Goal: Ask a question: Seek information or help from site administrators or community

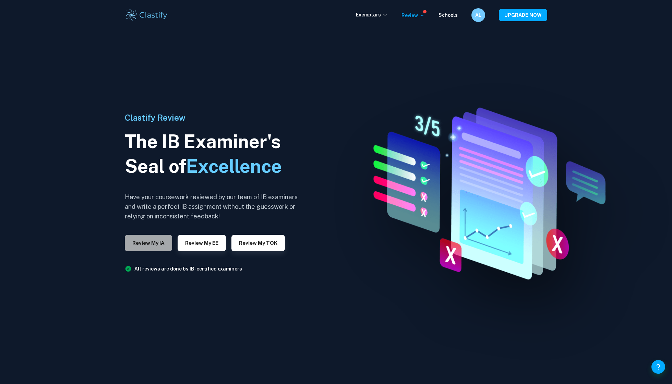
click at [154, 245] on button "Review my IA" at bounding box center [148, 243] width 47 height 16
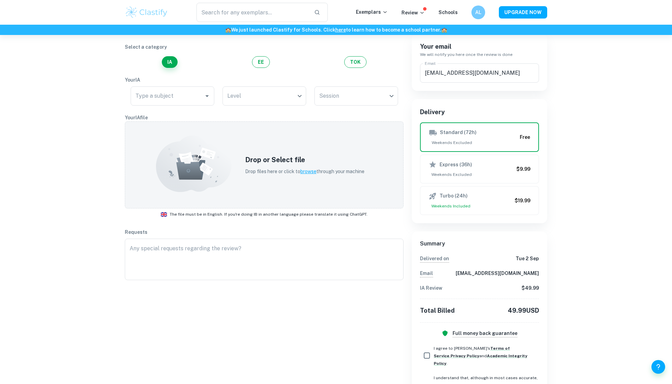
scroll to position [64, 0]
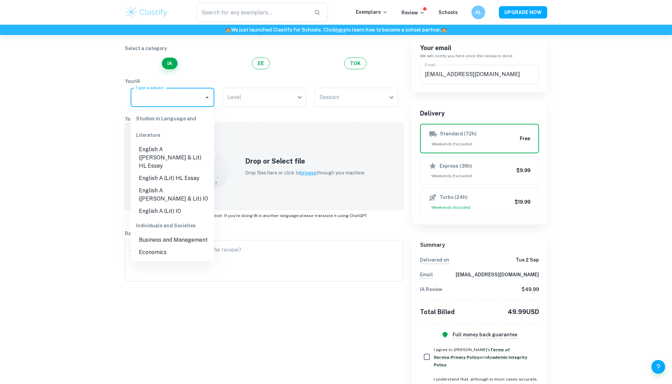
click at [181, 91] on input "Type a subject" at bounding box center [167, 97] width 67 height 13
click at [169, 246] on li "Economics" at bounding box center [173, 252] width 84 height 12
type input "Economics"
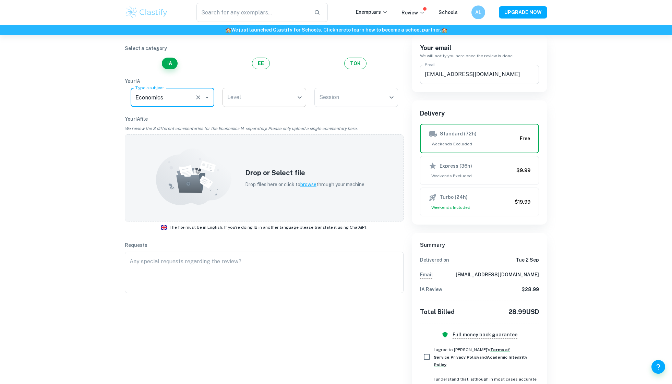
click at [260, 107] on body "We value your privacy We use cookies to enhance your browsing experience, serve…" at bounding box center [336, 163] width 672 height 384
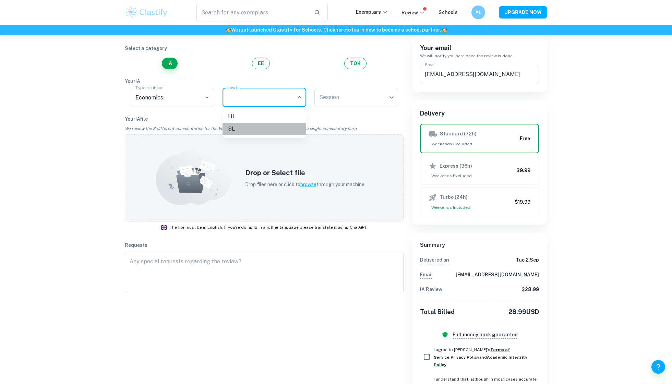
click at [258, 125] on li "SL" at bounding box center [264, 129] width 84 height 12
type input "SL"
click at [347, 91] on body "We value your privacy We use cookies to enhance your browsing experience, serve…" at bounding box center [336, 163] width 672 height 384
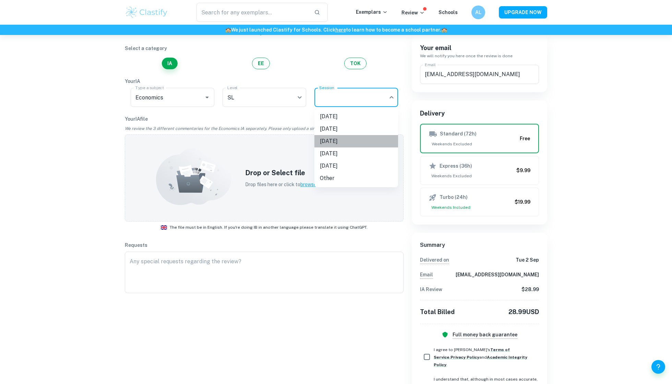
click at [334, 141] on li "[DATE]" at bounding box center [356, 141] width 84 height 12
type input "M26"
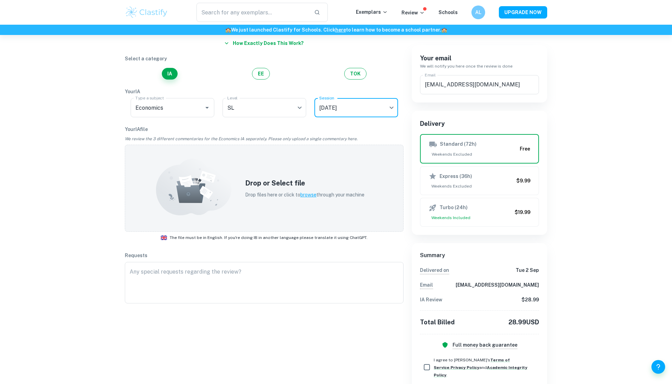
scroll to position [55, 0]
click at [246, 66] on div "Select a category IA EE TOK" at bounding box center [264, 66] width 279 height 25
click at [269, 70] on button "EE" at bounding box center [261, 73] width 18 height 12
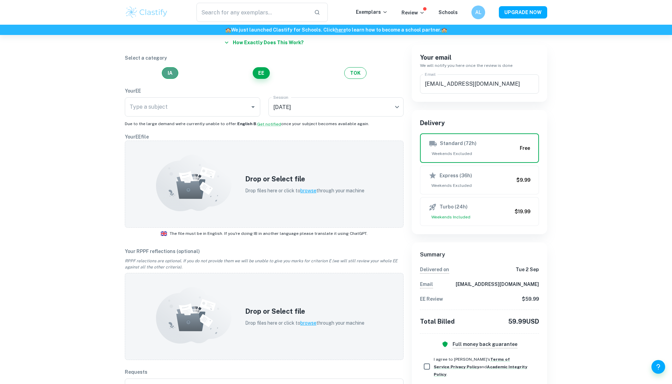
click at [171, 73] on button "IA" at bounding box center [170, 73] width 16 height 12
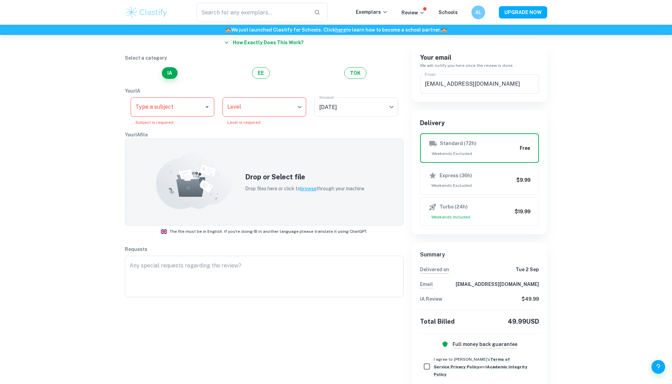
click at [342, 77] on div "IA EE TOK" at bounding box center [264, 73] width 279 height 12
click at [351, 79] on button "TOK" at bounding box center [355, 73] width 22 height 12
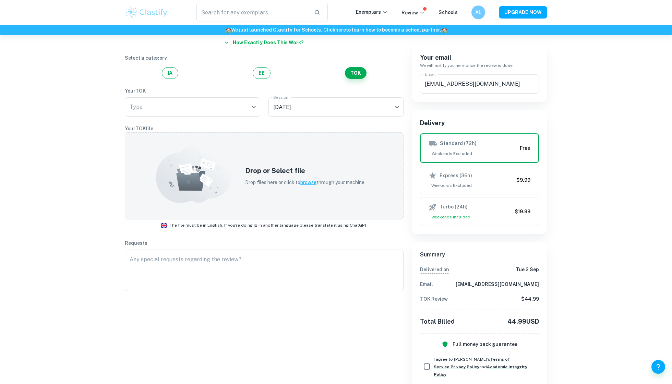
click at [256, 79] on div "IA EE TOK" at bounding box center [264, 73] width 279 height 12
click at [258, 71] on button "EE" at bounding box center [262, 73] width 18 height 12
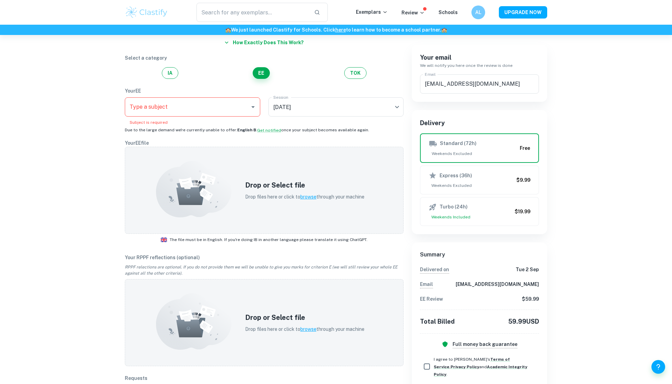
click at [196, 60] on p "Select a category" at bounding box center [264, 58] width 279 height 8
click at [196, 62] on div "Select a category IA EE TOK" at bounding box center [264, 66] width 279 height 25
click at [173, 69] on button "IA" at bounding box center [170, 73] width 16 height 12
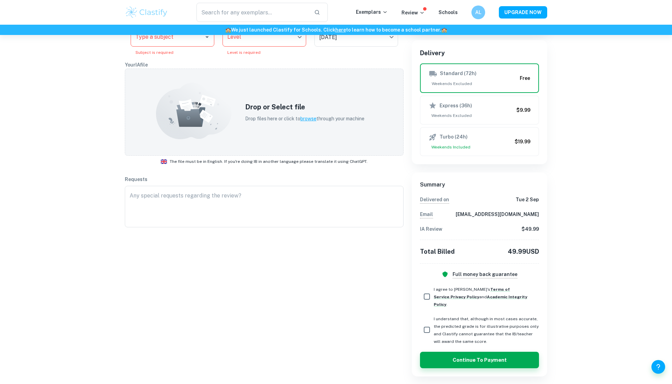
scroll to position [124, 0]
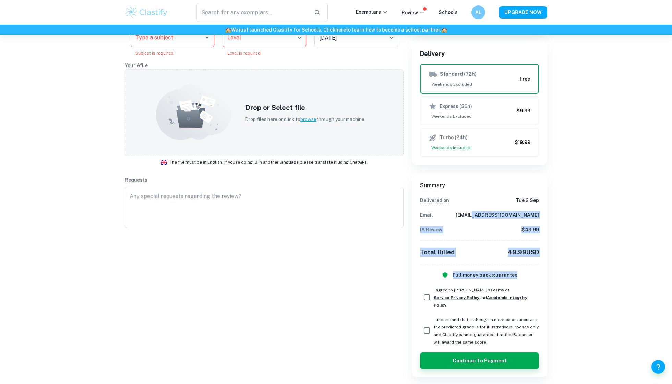
drag, startPoint x: 501, startPoint y: 221, endPoint x: 526, endPoint y: 283, distance: 66.6
click at [526, 279] on div "Summary Delivered [DATE][DATE] Email [EMAIL_ADDRESS][DOMAIN_NAME] IA Review $ 4…" at bounding box center [479, 230] width 119 height 98
click at [526, 279] on div "Full money back guarantee" at bounding box center [479, 275] width 119 height 8
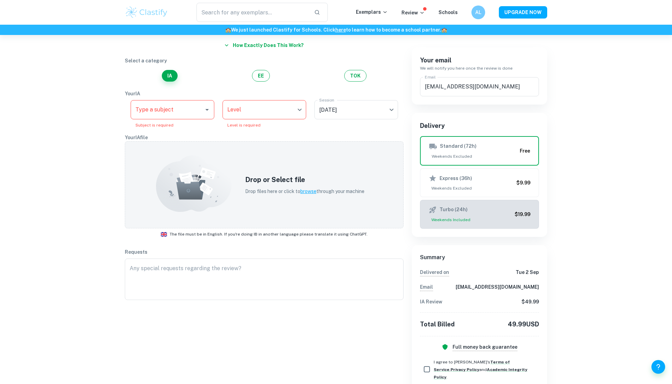
scroll to position [2, 0]
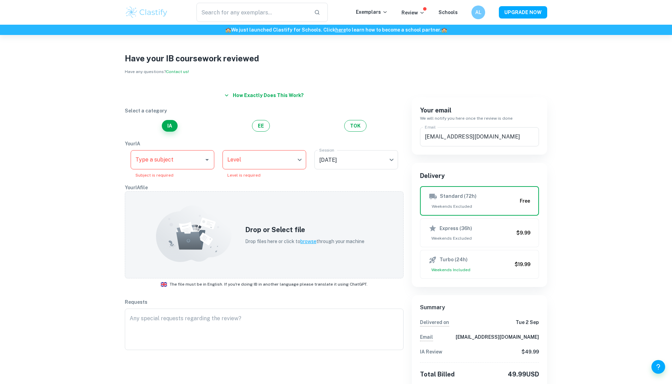
click at [271, 151] on body "We value your privacy We use cookies to enhance your browsing experience, serve…" at bounding box center [336, 225] width 672 height 384
click at [361, 149] on div at bounding box center [336, 192] width 672 height 384
click at [213, 158] on div "Type a subject" at bounding box center [173, 159] width 84 height 19
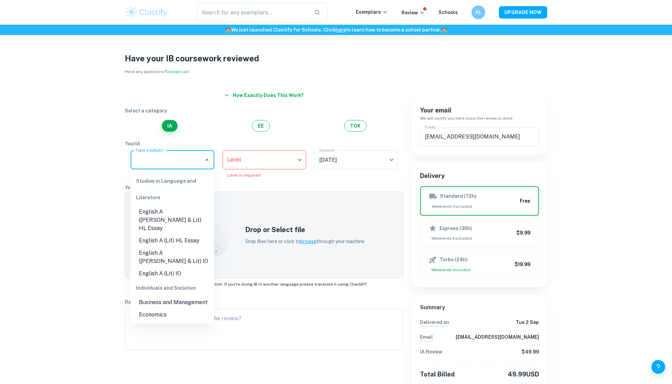
click at [185, 220] on li "English A ([PERSON_NAME] & Lit) HL Essay" at bounding box center [173, 220] width 84 height 29
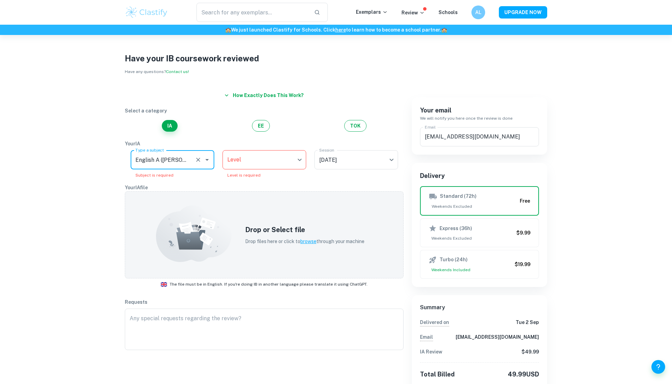
click at [181, 161] on input "English A ([PERSON_NAME] & Lit) HL Essay" at bounding box center [163, 159] width 58 height 13
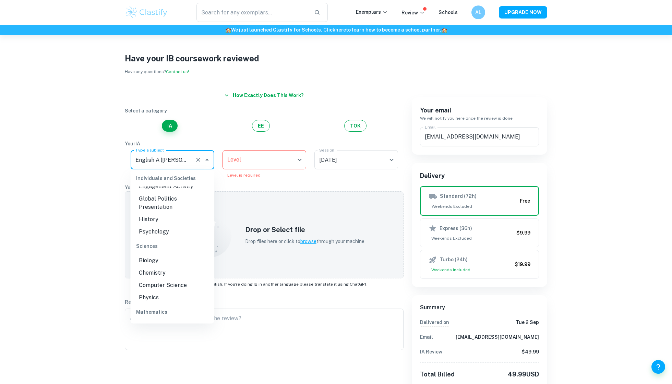
scroll to position [162, 0]
click at [170, 290] on li "Physics" at bounding box center [173, 296] width 84 height 12
type input "Physics"
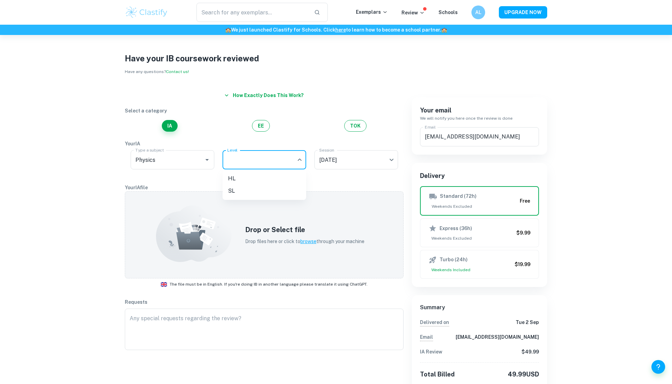
click at [267, 165] on body "We value your privacy We use cookies to enhance your browsing experience, serve…" at bounding box center [336, 225] width 672 height 384
click at [272, 181] on li "HL" at bounding box center [264, 178] width 84 height 12
type input "HL"
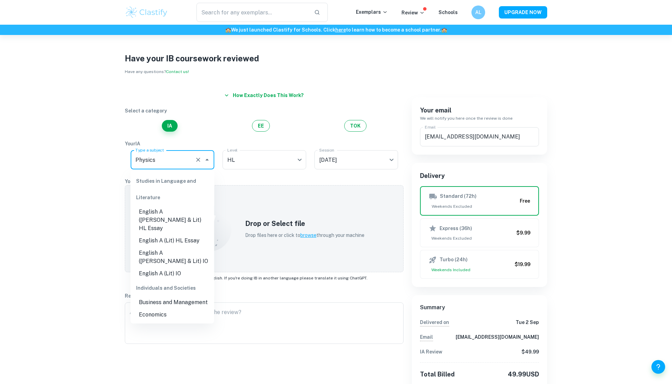
click at [154, 160] on input "Physics" at bounding box center [163, 159] width 58 height 13
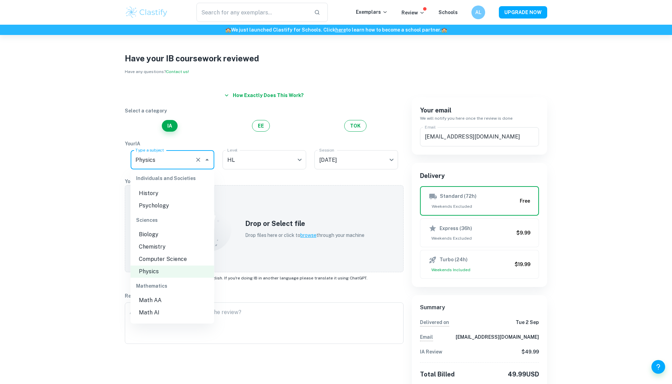
scroll to position [200, 0]
click at [180, 282] on li "Math AA" at bounding box center [173, 288] width 84 height 12
type input "Math AA"
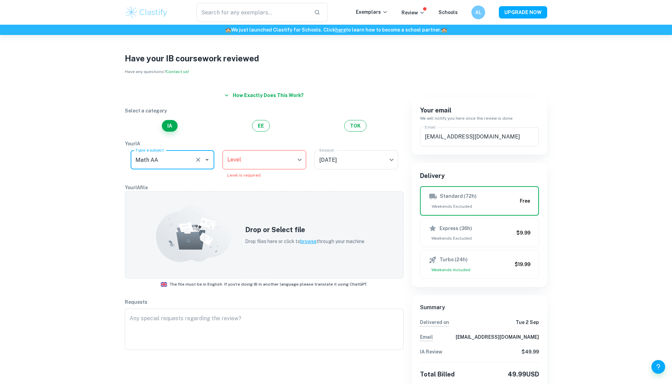
click at [256, 165] on body "We value your privacy We use cookies to enhance your browsing experience, serve…" at bounding box center [336, 225] width 672 height 384
click at [257, 185] on li "SL" at bounding box center [264, 191] width 84 height 12
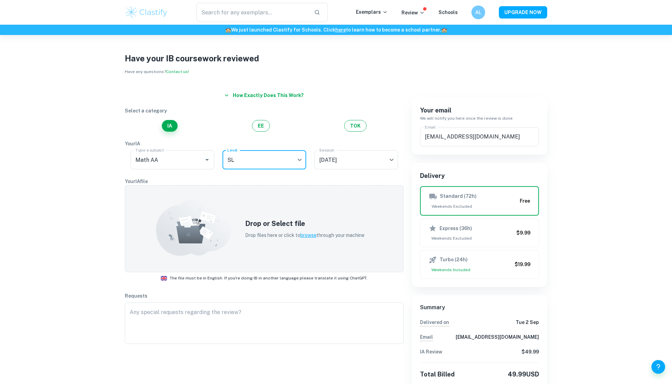
click at [668, 2] on div "​ Exemplars Review Schools AL UPGRADE NOW" at bounding box center [336, 12] width 672 height 25
click at [298, 165] on body "We value your privacy We use cookies to enhance your browsing experience, serve…" at bounding box center [336, 225] width 672 height 384
click at [292, 171] on ul "HL SL" at bounding box center [264, 185] width 84 height 30
click at [290, 175] on li "HL" at bounding box center [264, 178] width 84 height 12
type input "HL"
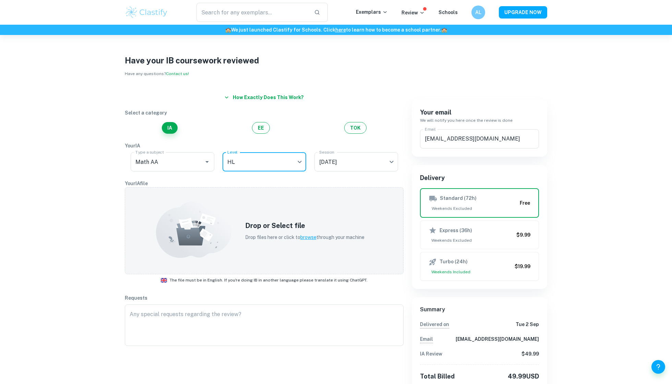
scroll to position [0, 0]
click at [347, 127] on button "TOK" at bounding box center [355, 128] width 22 height 12
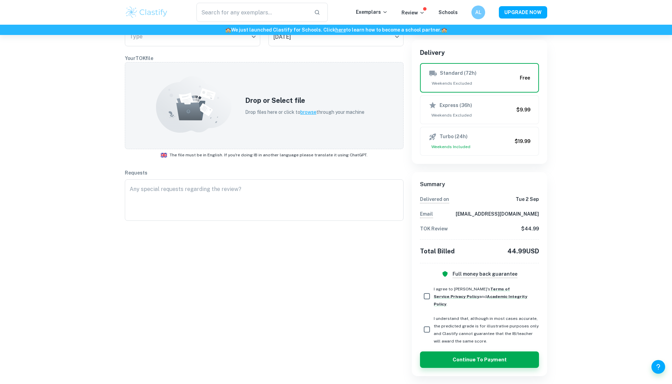
scroll to position [124, 0]
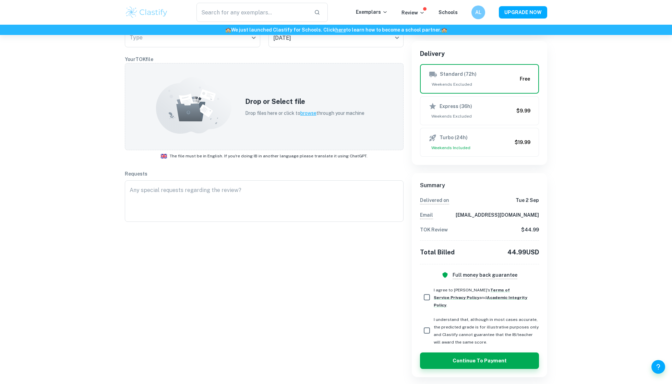
click at [480, 279] on h6 "Full money back guarantee" at bounding box center [485, 275] width 65 height 8
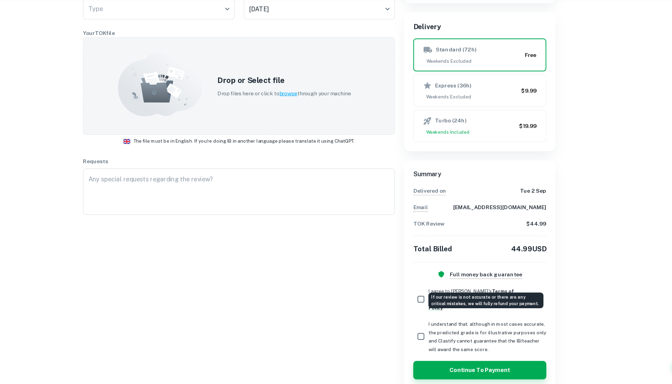
scroll to position [124, 0]
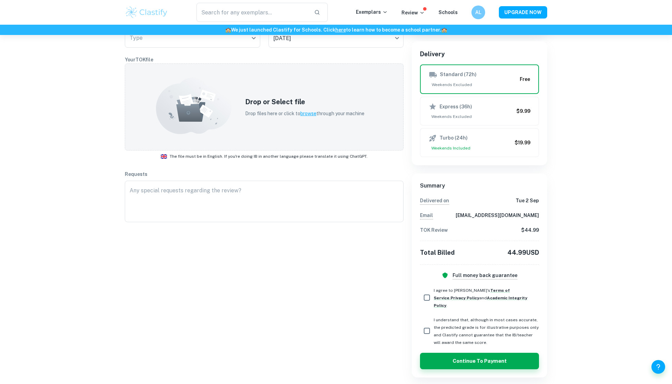
click at [502, 252] on div "Summary Delivered [DATE][DATE] Email [EMAIL_ADDRESS][DOMAIN_NAME] TOK Review $ …" at bounding box center [479, 231] width 119 height 98
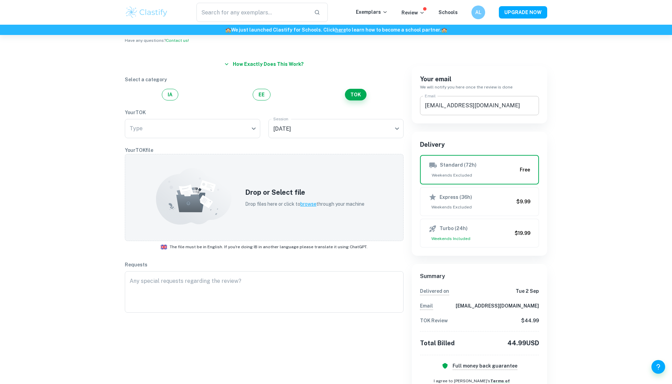
scroll to position [32, 0]
click at [170, 87] on div "Select a category IA EE TOK" at bounding box center [264, 89] width 279 height 25
click at [169, 92] on button "IA" at bounding box center [170, 96] width 16 height 12
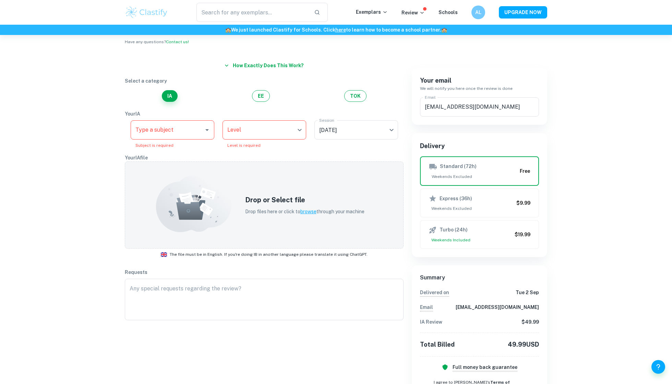
click at [294, 133] on body "We value your privacy We use cookies to enhance your browsing experience, serve…" at bounding box center [336, 195] width 672 height 384
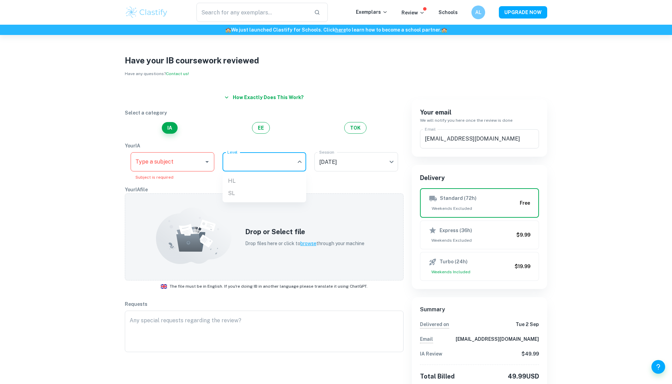
scroll to position [0, 0]
click at [283, 94] on div at bounding box center [336, 192] width 672 height 384
click at [180, 73] on link "Contact us!" at bounding box center [177, 73] width 23 height 5
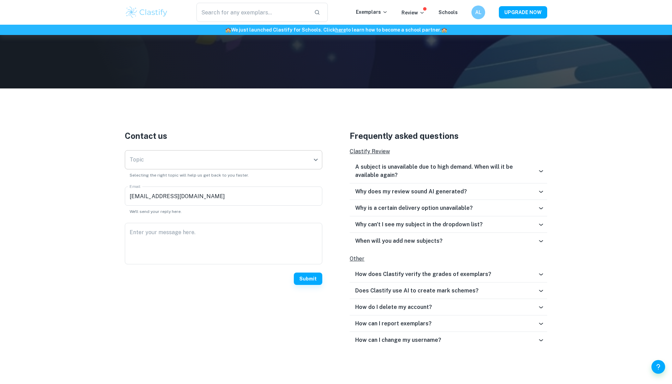
scroll to position [138, 0]
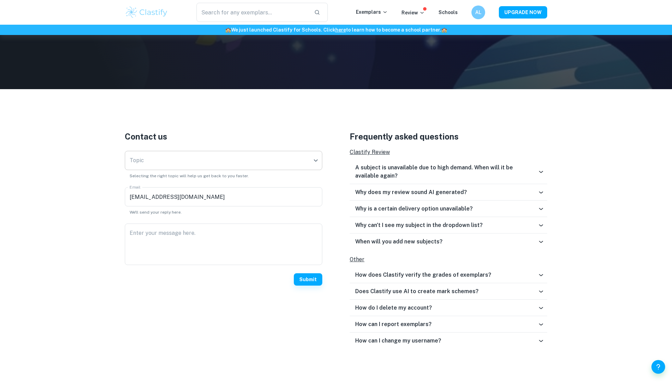
click at [256, 155] on body "We value your privacy We use cookies to enhance your browsing experience, serve…" at bounding box center [336, 89] width 672 height 384
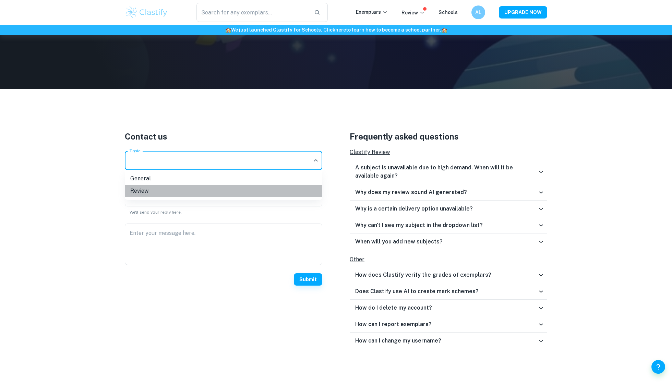
click at [249, 189] on li "Review" at bounding box center [223, 191] width 197 height 12
type input "review"
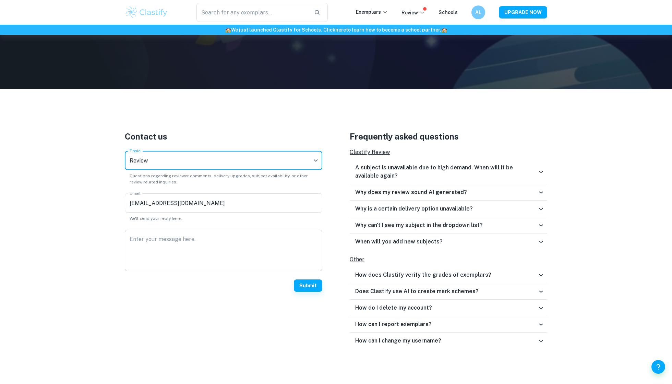
click at [239, 244] on textarea "Enter your message here." at bounding box center [224, 251] width 188 height 30
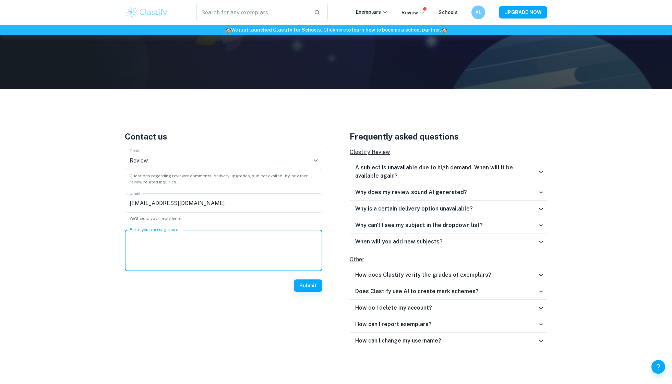
type textarea "H"
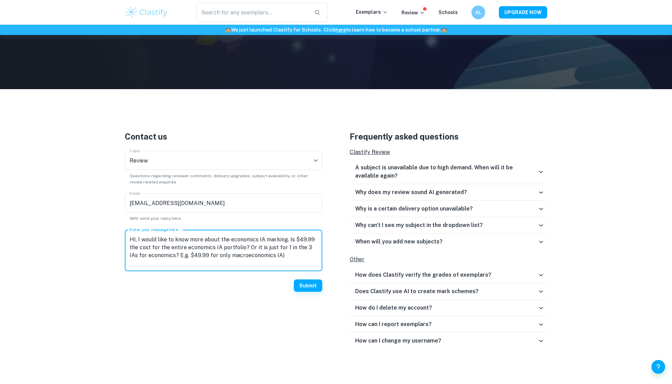
click at [169, 253] on textarea "HI, I would like to know more about the economics IA marking. Is $49.99 the cos…" at bounding box center [224, 251] width 188 height 30
click at [279, 258] on textarea "HI, I would like to know more about the economics IA marking. Is $49.99 the cos…" at bounding box center [224, 251] width 188 height 30
type textarea "HI, I would like to know more about the economics IA marking. Is $49.99 the cos…"
click at [314, 285] on button "Submit" at bounding box center [308, 285] width 28 height 12
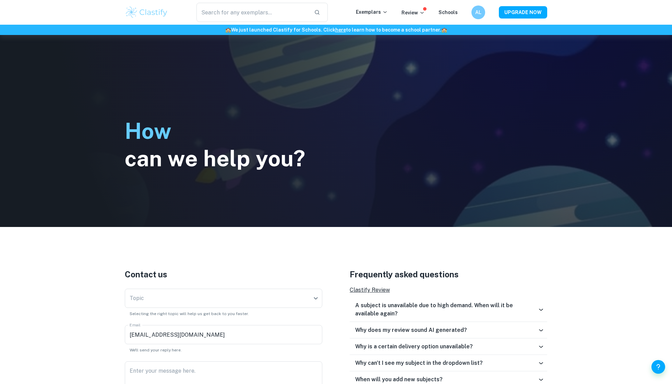
scroll to position [0, 0]
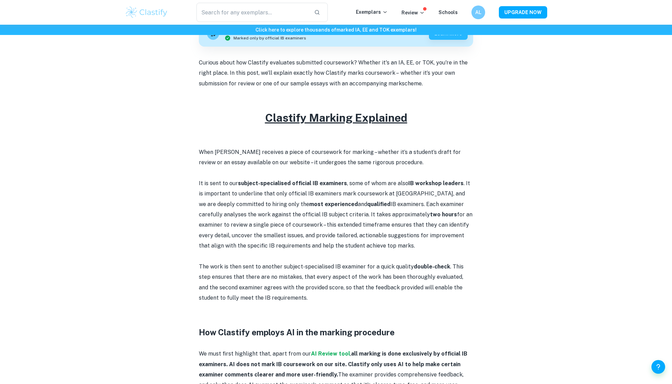
scroll to position [251, 0]
